Goal: Transaction & Acquisition: Purchase product/service

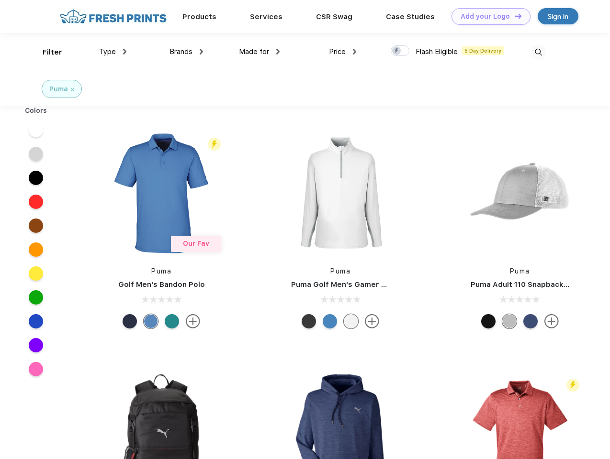
click at [487, 16] on link "Add your Logo Design Tool" at bounding box center [490, 16] width 79 height 17
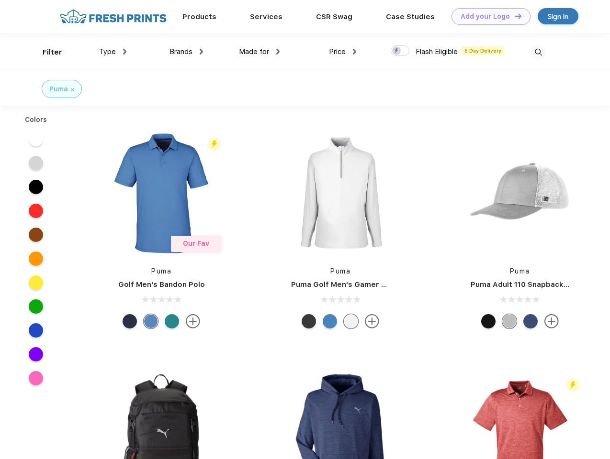
click at [0, 0] on div "Design Tool" at bounding box center [0, 0] width 0 height 0
click at [513, 16] on link "Add your Logo Design Tool" at bounding box center [490, 16] width 79 height 17
click at [46, 52] on div "Filter" at bounding box center [53, 52] width 20 height 11
click at [113, 52] on span "Type" at bounding box center [107, 51] width 17 height 9
click at [186, 52] on span "Brands" at bounding box center [180, 51] width 23 height 9
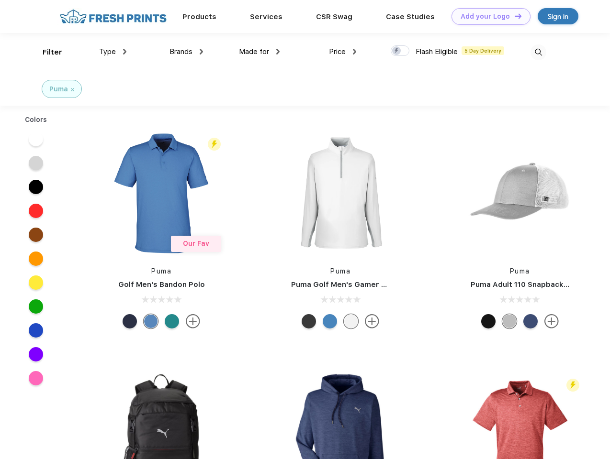
click at [259, 52] on span "Made for" at bounding box center [254, 51] width 30 height 9
click at [343, 52] on span "Price" at bounding box center [337, 51] width 17 height 9
click at [400, 51] on div at bounding box center [399, 50] width 19 height 11
click at [397, 51] on input "checkbox" at bounding box center [393, 48] width 6 height 6
click at [538, 52] on img at bounding box center [538, 52] width 16 height 16
